Goal: Navigation & Orientation: Find specific page/section

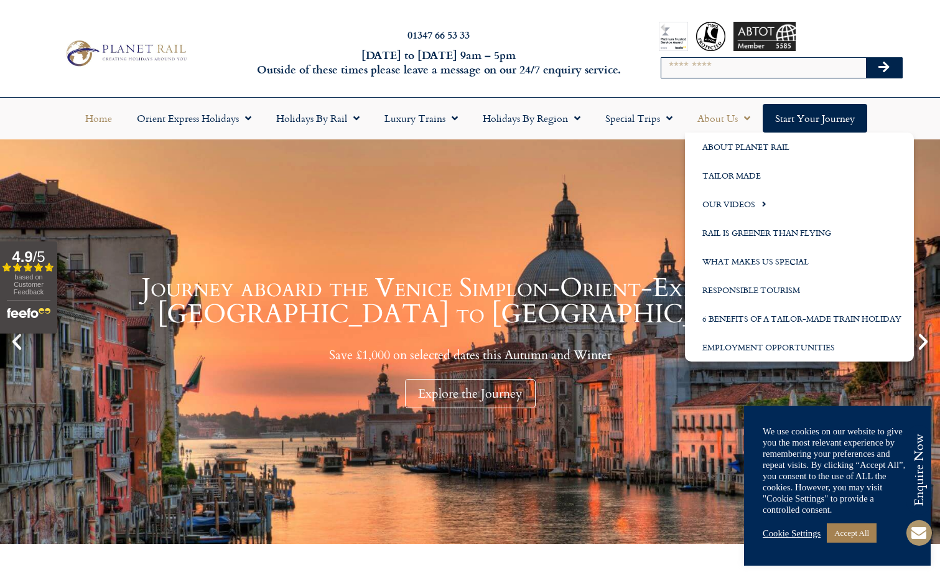
click at [718, 118] on link "About Us" at bounding box center [724, 118] width 78 height 29
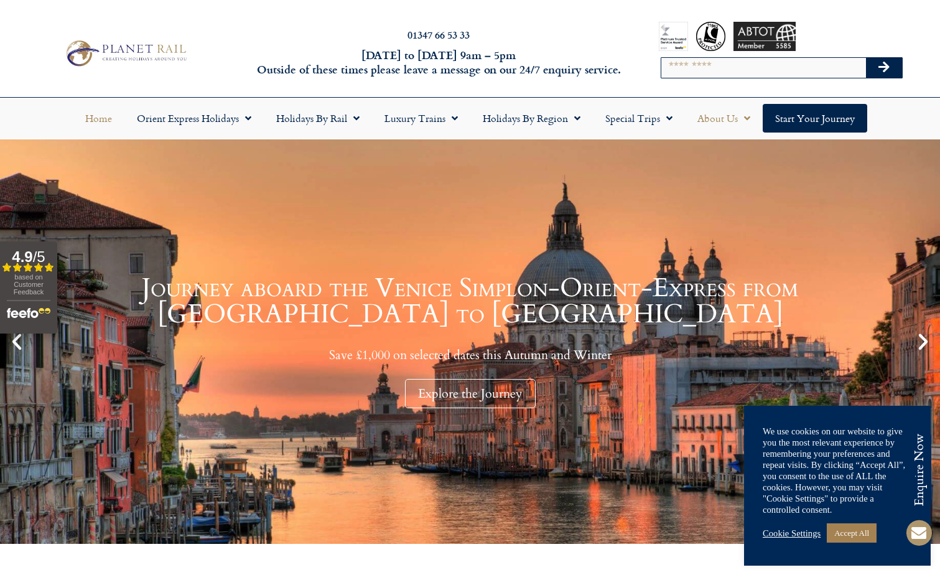
click at [718, 118] on link "About Us" at bounding box center [724, 118] width 78 height 29
